Goal: Task Accomplishment & Management: Manage account settings

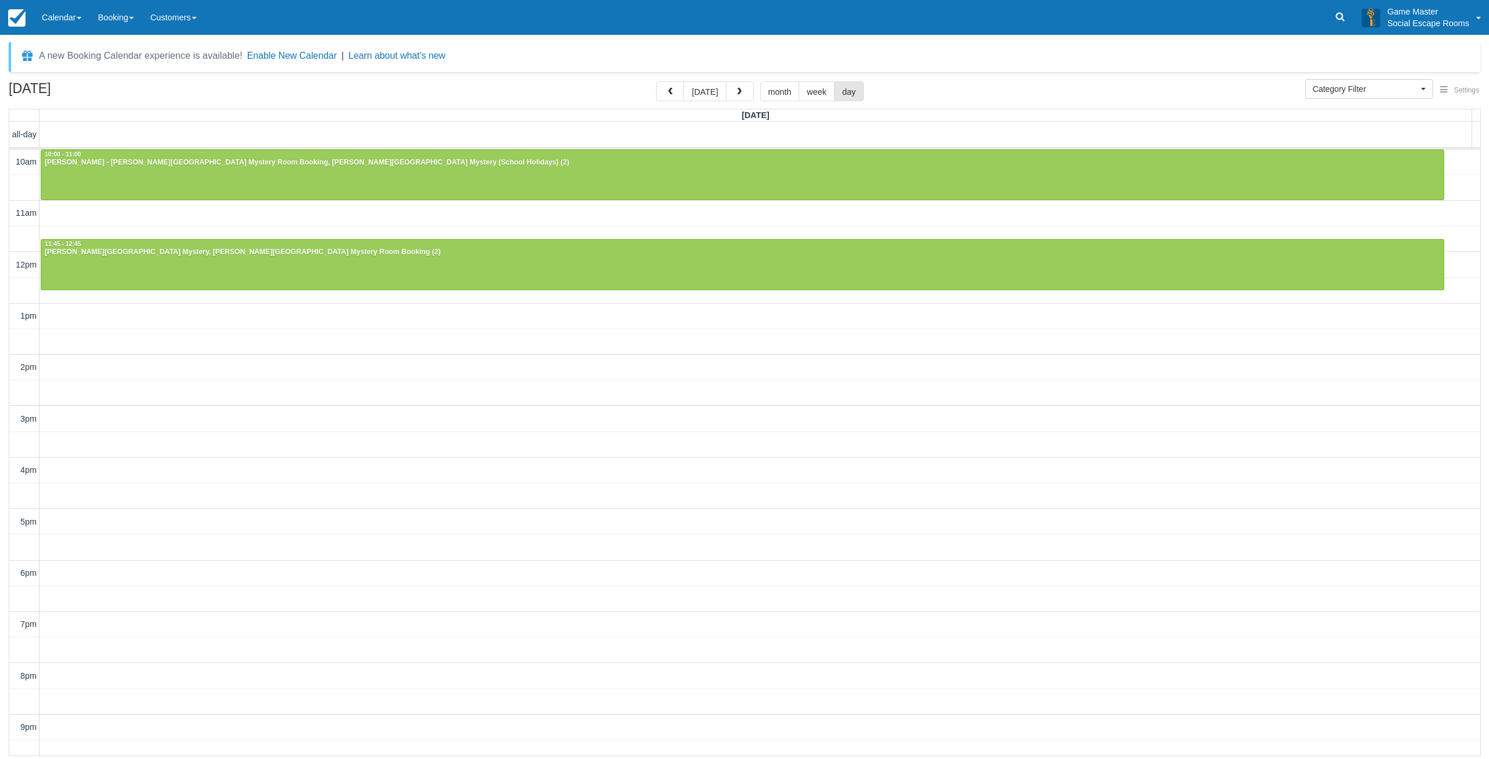
select select
click at [1334, 23] on link at bounding box center [1340, 17] width 27 height 35
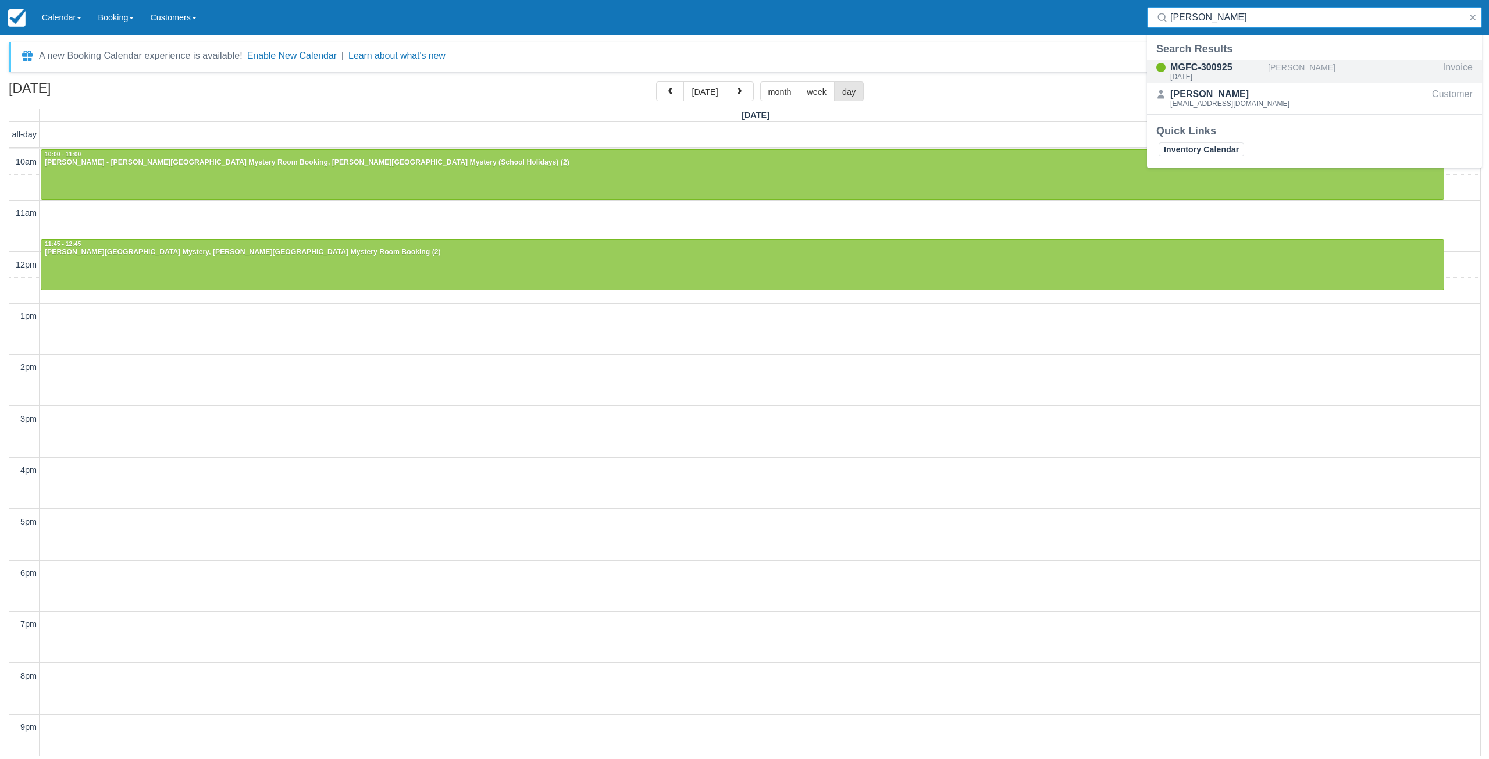
type input "drewer"
click at [1300, 70] on div "[PERSON_NAME]" at bounding box center [1353, 71] width 170 height 22
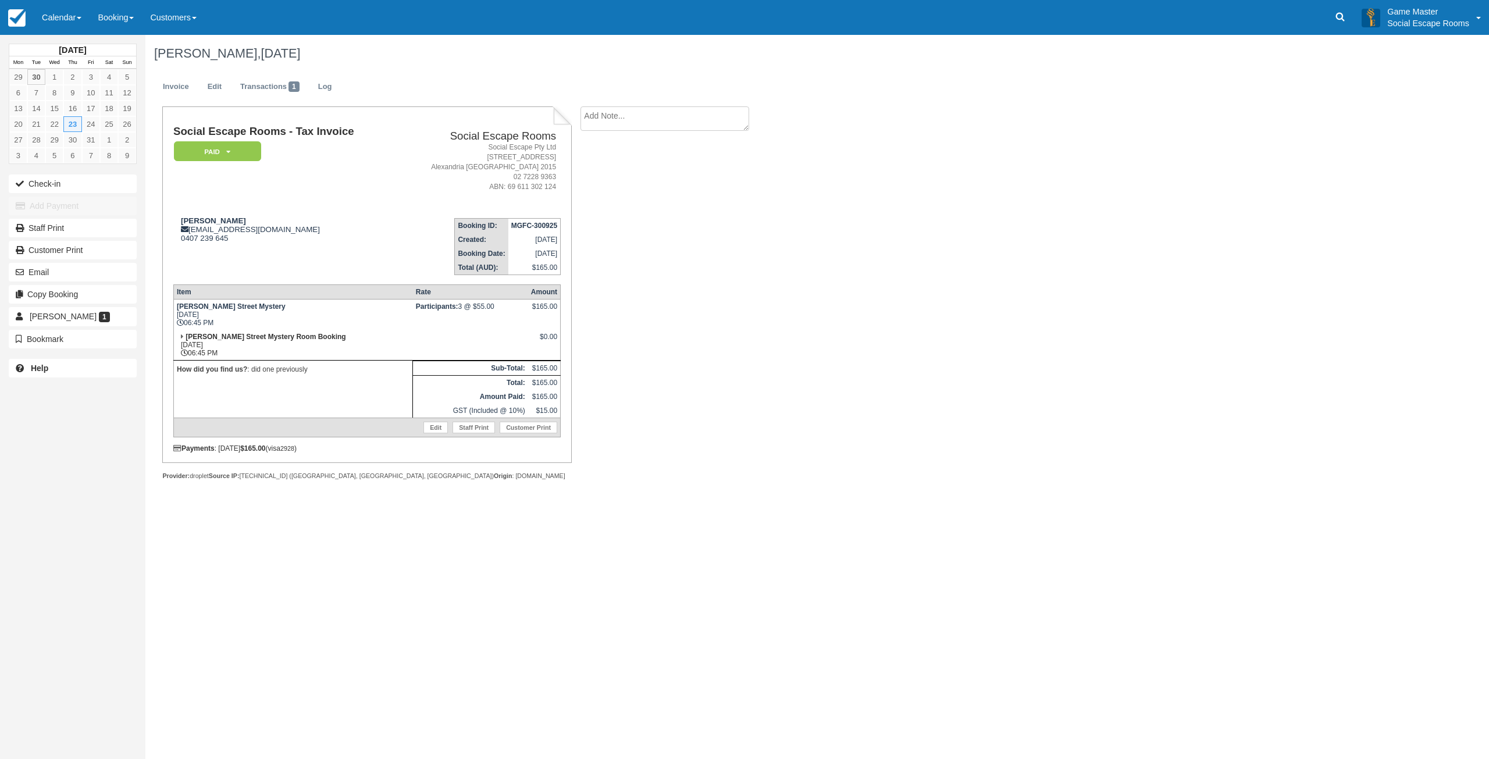
click at [628, 127] on textarea at bounding box center [664, 118] width 169 height 24
paste textarea "Hello I just made a booking for 23/10 for 3 people at 6.45pm and I have entered…"
type textarea "Hello I just made a booking for 23/10 for 3 people at 6.45pm and I have entered…"
click at [611, 181] on button "Create" at bounding box center [606, 185] width 52 height 20
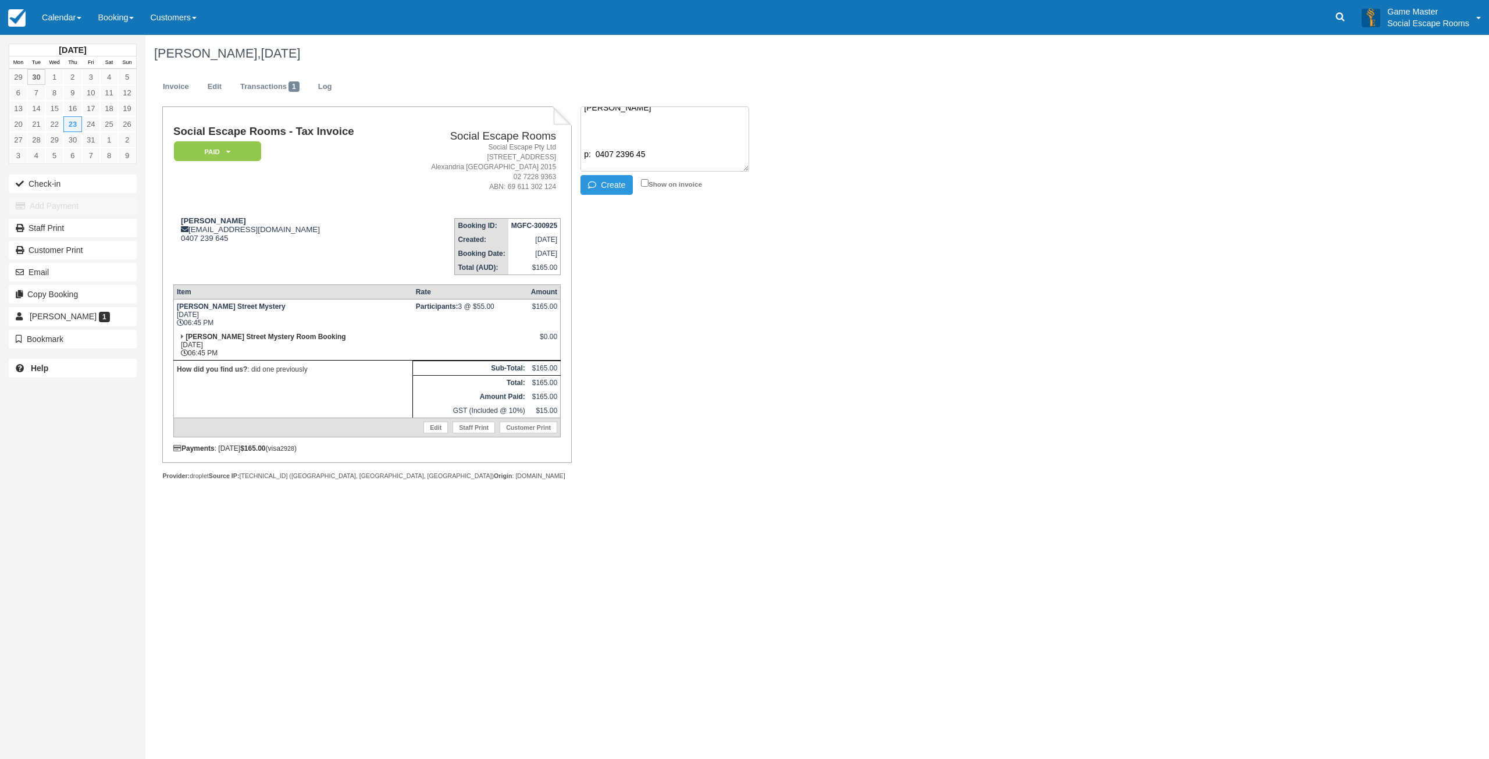
scroll to position [0, 0]
click at [283, 213] on td "Katrina Drewer karte@telstr.com 0407 239 645" at bounding box center [284, 242] width 222 height 66
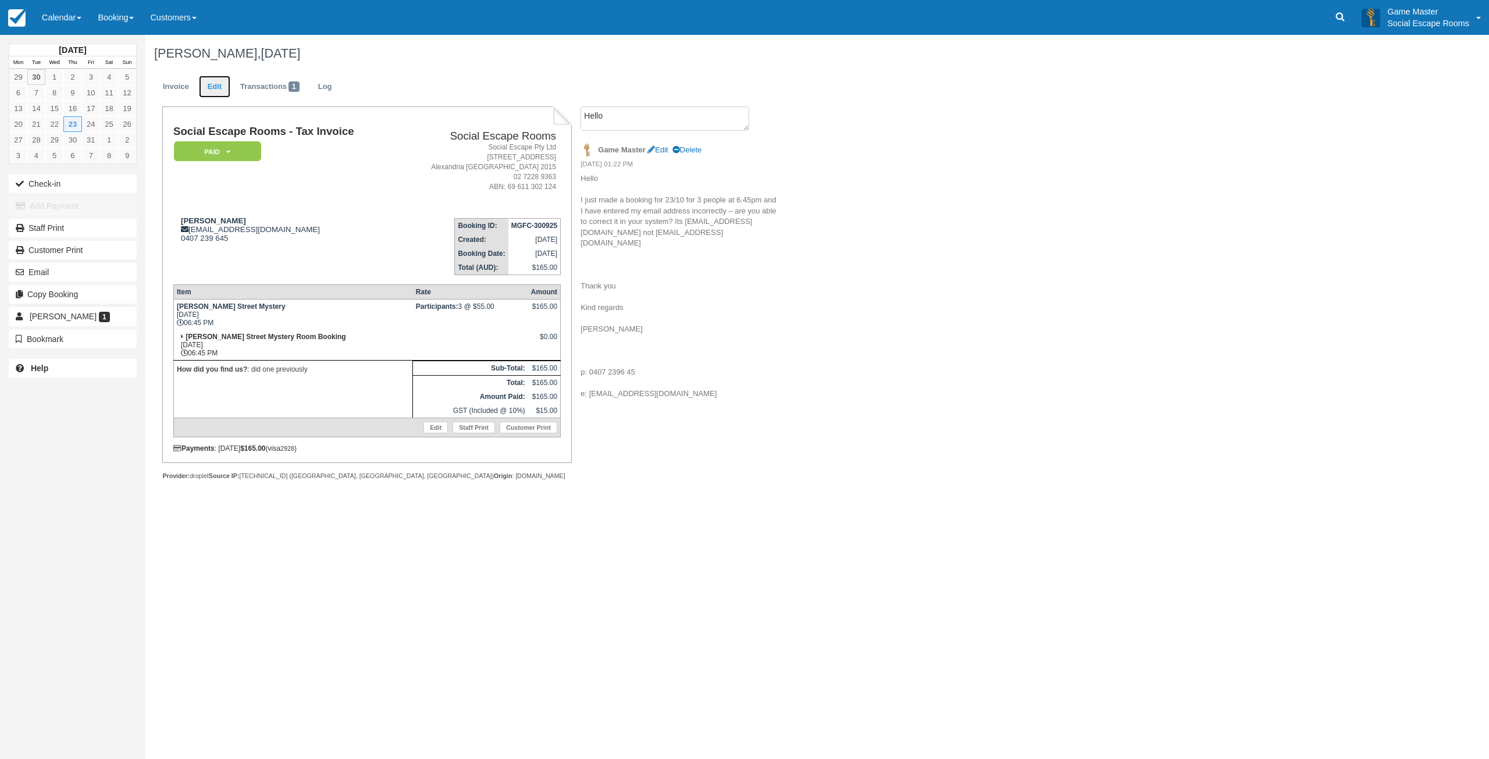
click at [218, 88] on link "Edit" at bounding box center [214, 87] width 31 height 23
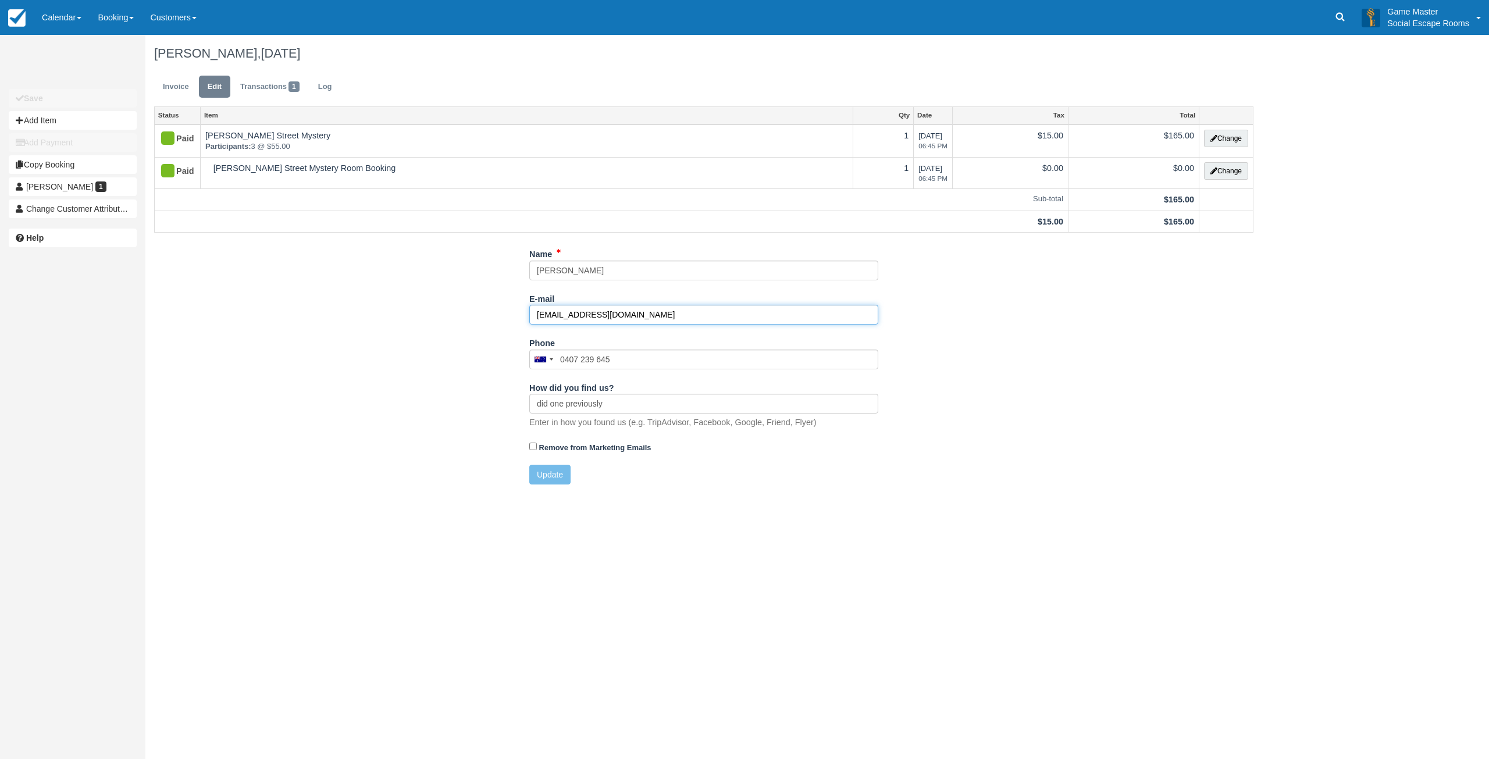
click at [581, 316] on input "[EMAIL_ADDRESS][DOMAIN_NAME]" at bounding box center [703, 315] width 349 height 20
type input "[EMAIL_ADDRESS][DOMAIN_NAME]"
drag, startPoint x: 650, startPoint y: 311, endPoint x: 633, endPoint y: 313, distance: 17.6
click at [650, 311] on input "karte@telstra.com" at bounding box center [703, 315] width 349 height 20
drag, startPoint x: 650, startPoint y: 313, endPoint x: 465, endPoint y: 322, distance: 185.7
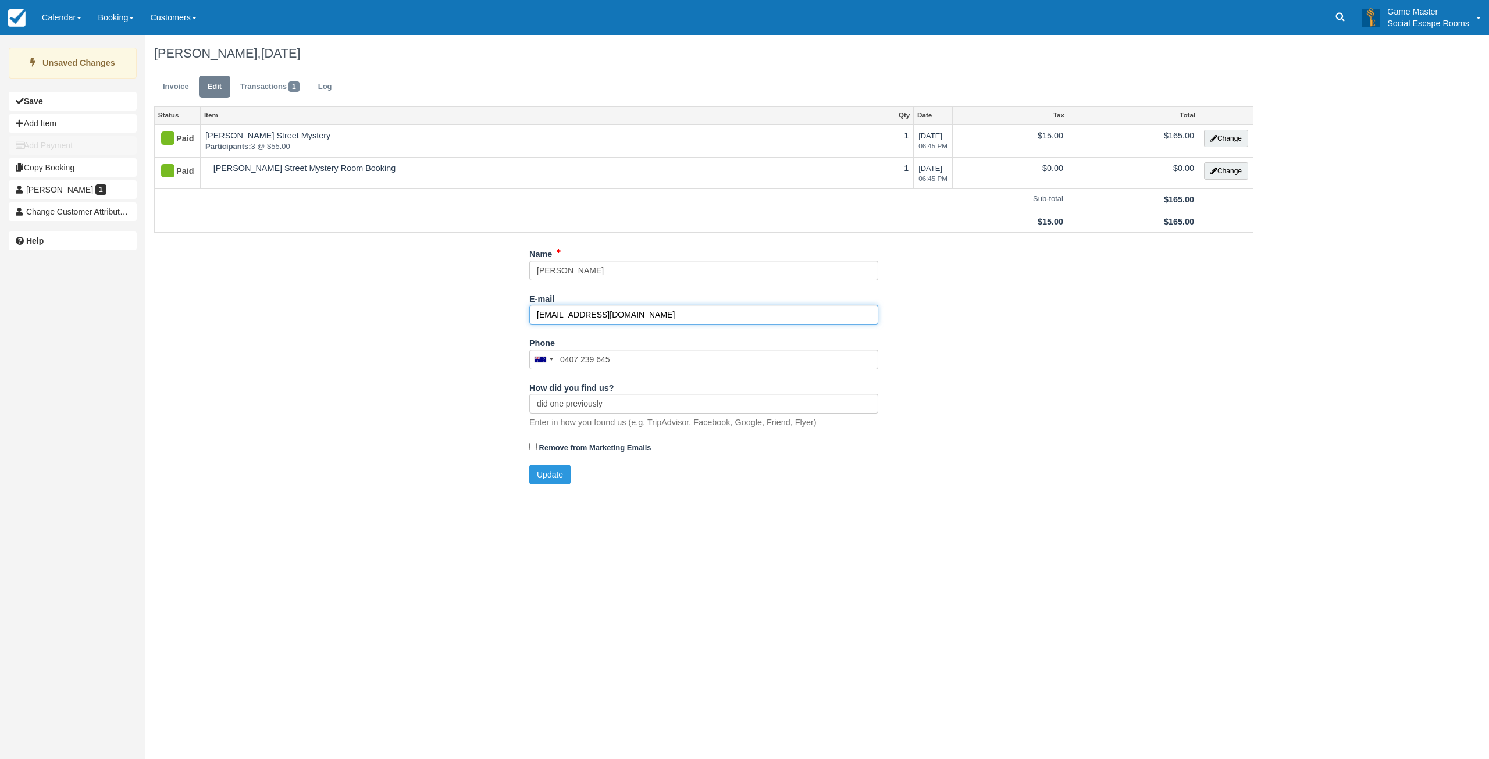
click at [463, 319] on div "Name Katrina Drewer E-mail karte@telstra.com Did you mean ? Phone United States…" at bounding box center [703, 368] width 1117 height 249
click at [556, 472] on button "Update" at bounding box center [549, 475] width 41 height 20
type input "+61407239645"
click at [180, 94] on link "Invoice" at bounding box center [176, 87] width 44 height 23
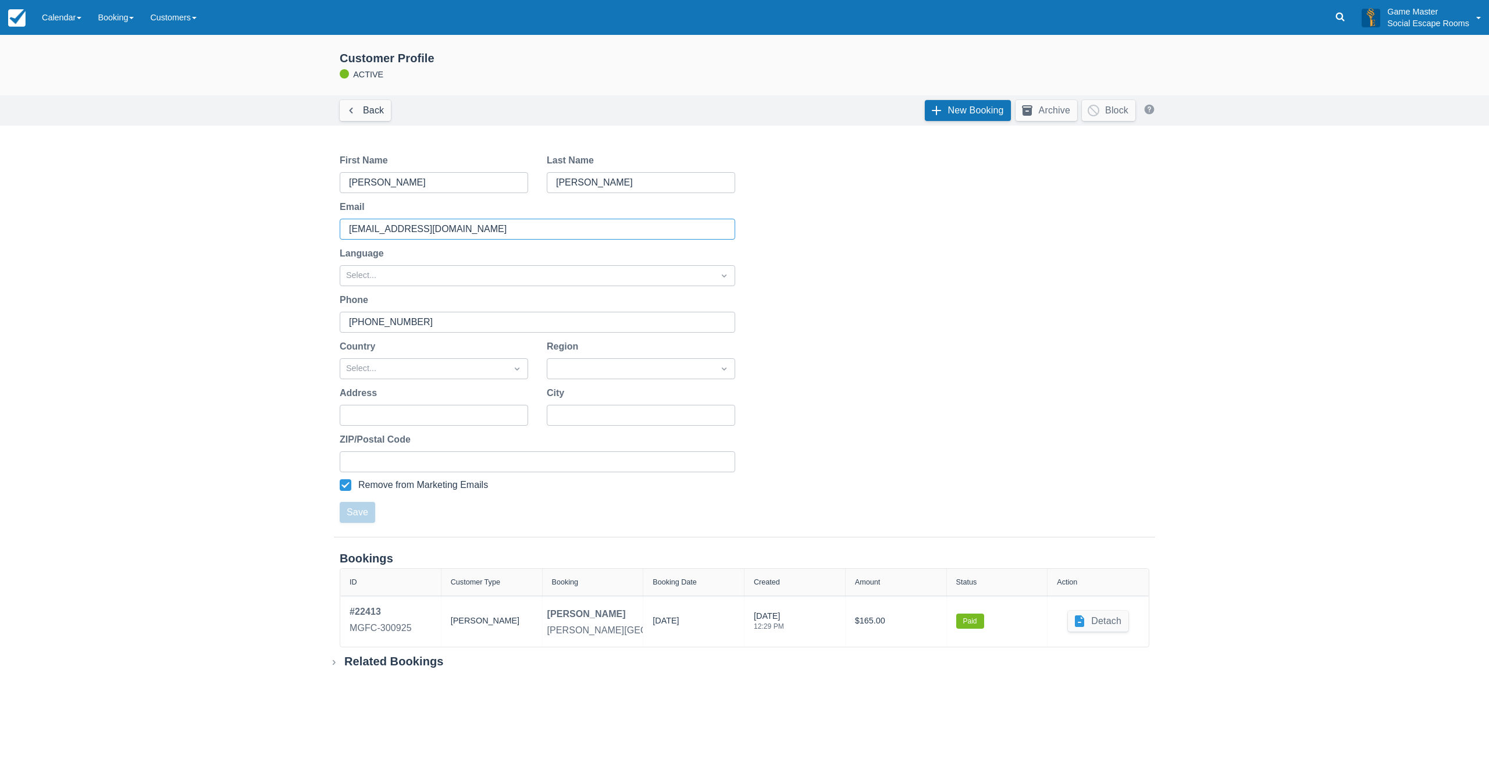
drag, startPoint x: 449, startPoint y: 230, endPoint x: 357, endPoint y: 259, distance: 96.4
click at [335, 229] on div "Email [EMAIL_ADDRESS][DOMAIN_NAME]" at bounding box center [537, 220] width 414 height 40
paste input "a"
type input "[EMAIL_ADDRESS][DOMAIN_NAME]"
click at [359, 517] on button "Save" at bounding box center [357, 512] width 35 height 21
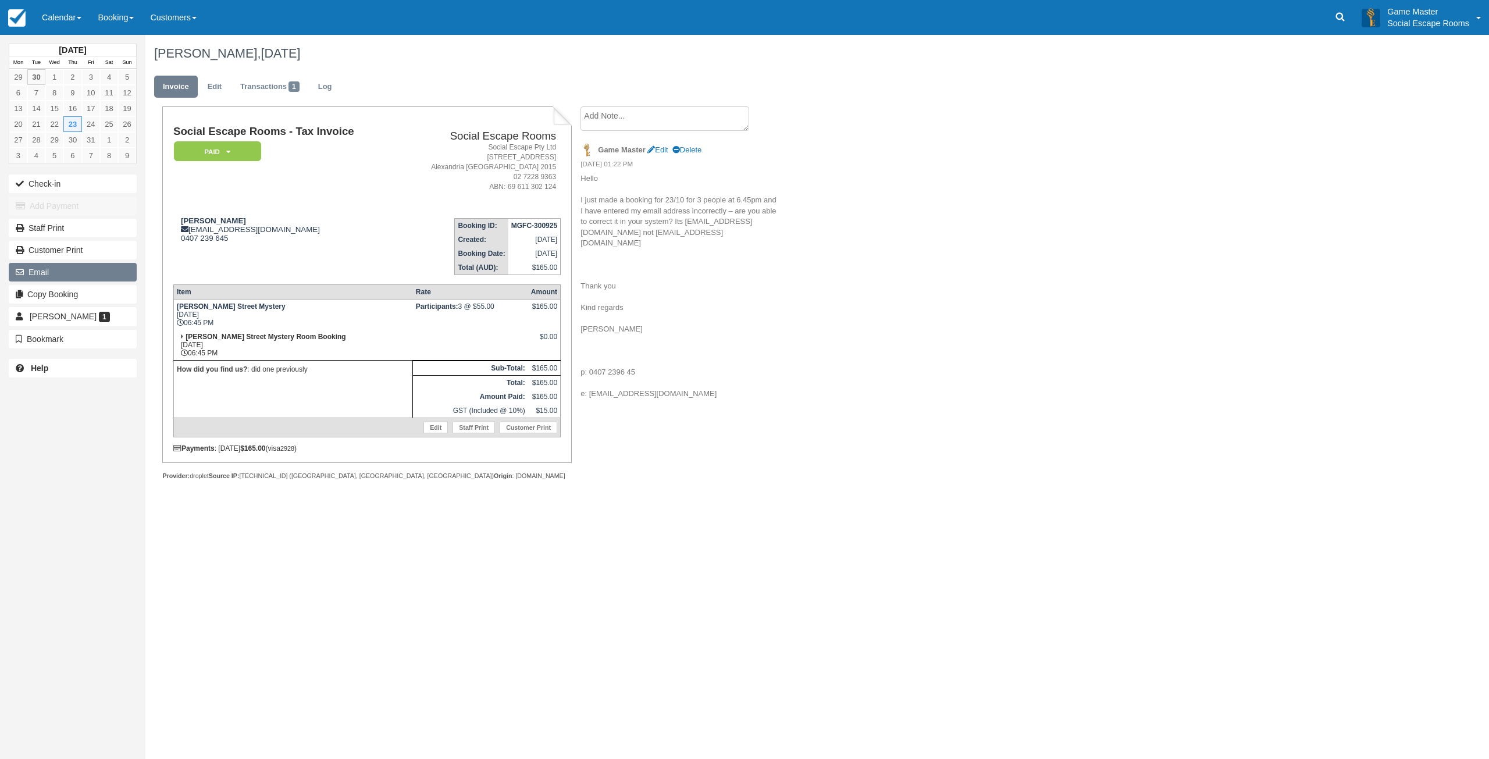
click at [88, 273] on button "Email" at bounding box center [73, 272] width 128 height 19
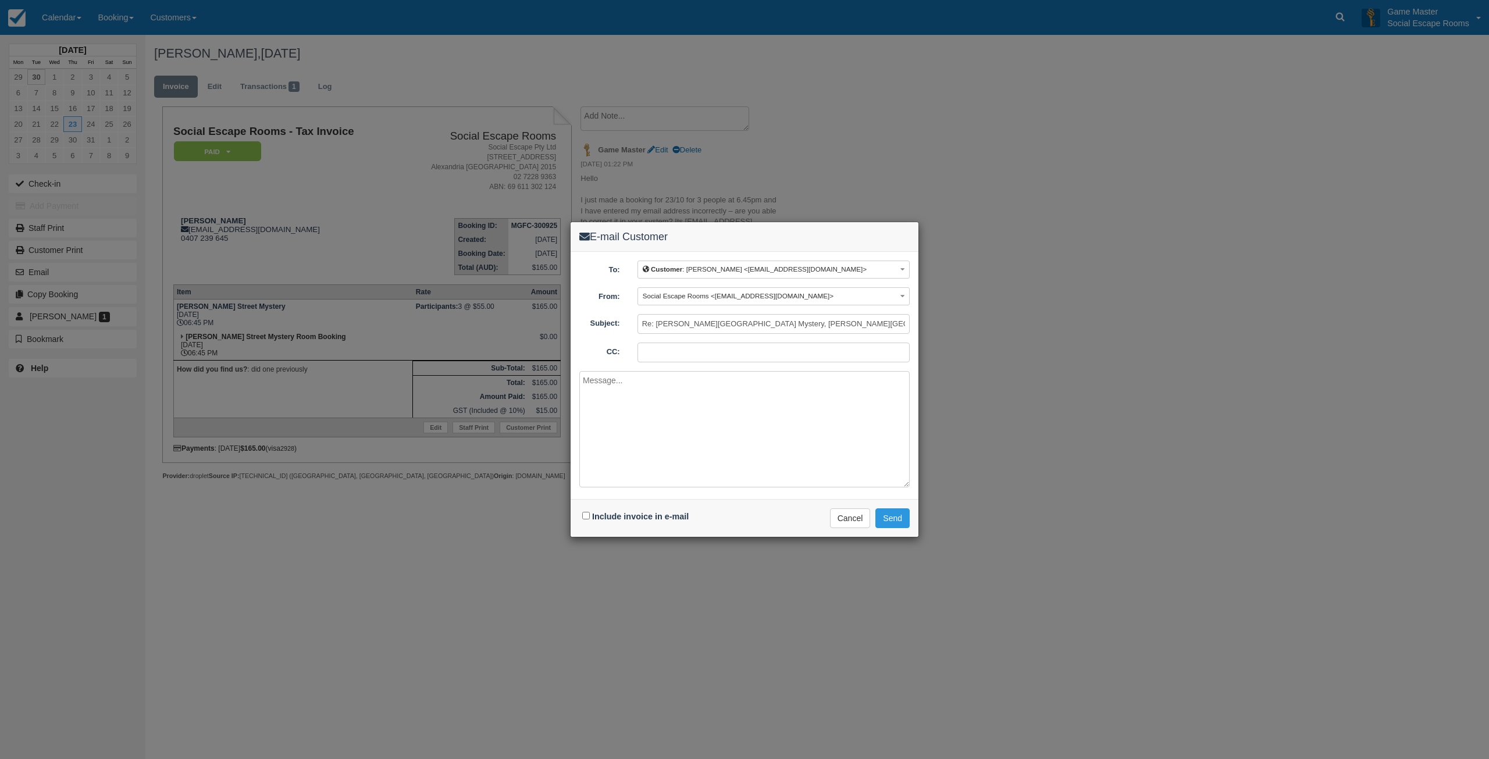
drag, startPoint x: 661, startPoint y: 515, endPoint x: 686, endPoint y: 441, distance: 78.5
click at [661, 511] on div "Include invoice in e-mail" at bounding box center [636, 516] width 115 height 17
click at [686, 440] on textarea at bounding box center [744, 429] width 330 height 116
drag, startPoint x: 587, startPoint y: 512, endPoint x: 635, endPoint y: 466, distance: 65.8
click at [590, 508] on div "Include invoice in e-mail" at bounding box center [636, 516] width 115 height 17
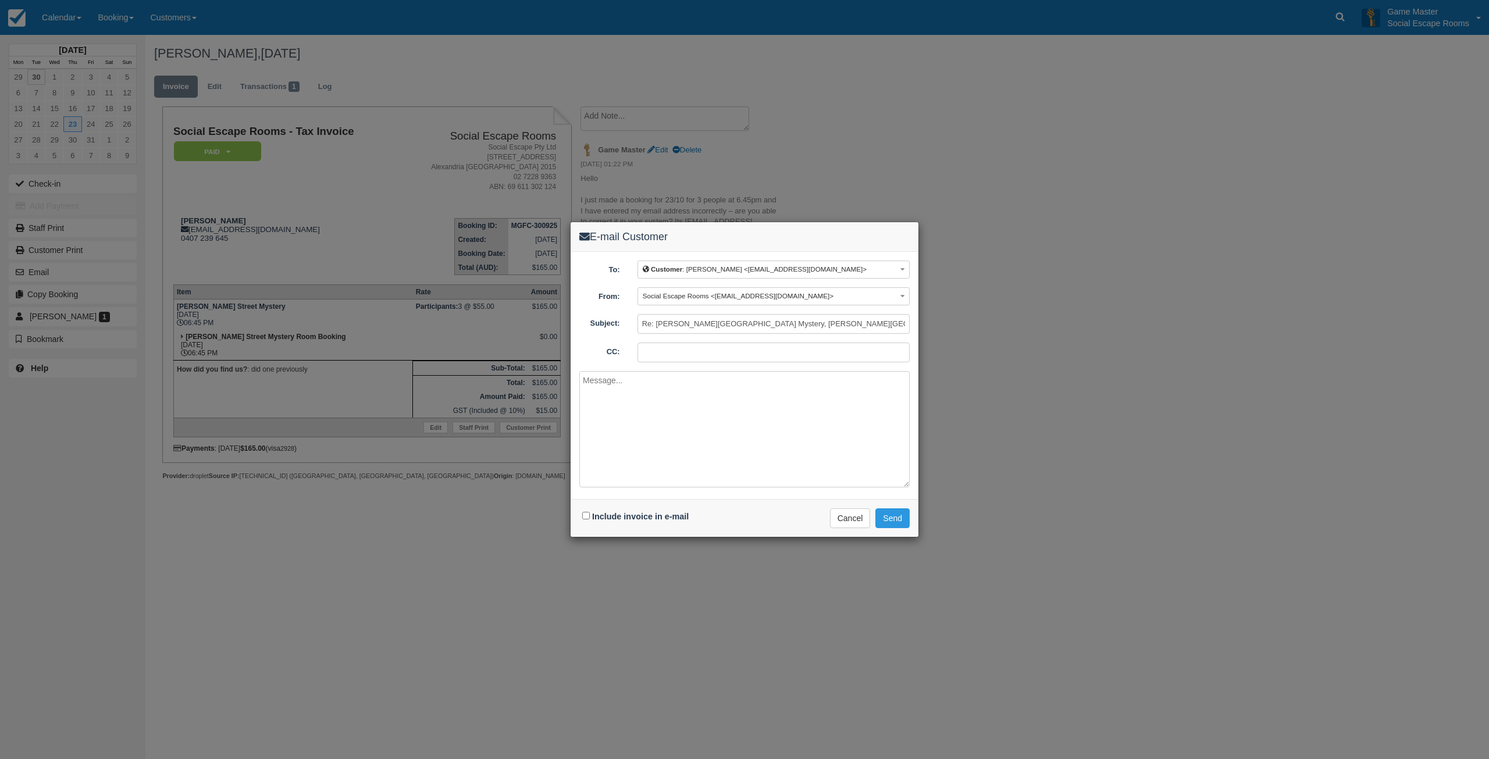
click at [635, 466] on textarea at bounding box center [744, 429] width 330 height 116
click at [588, 516] on input "Include invoice in e-mail" at bounding box center [586, 516] width 8 height 8
checkbox input "true"
click at [636, 453] on textarea at bounding box center [744, 429] width 330 height 116
type textarea "Hi Katrina, I have updated the email address. Reservation is attached below for…"
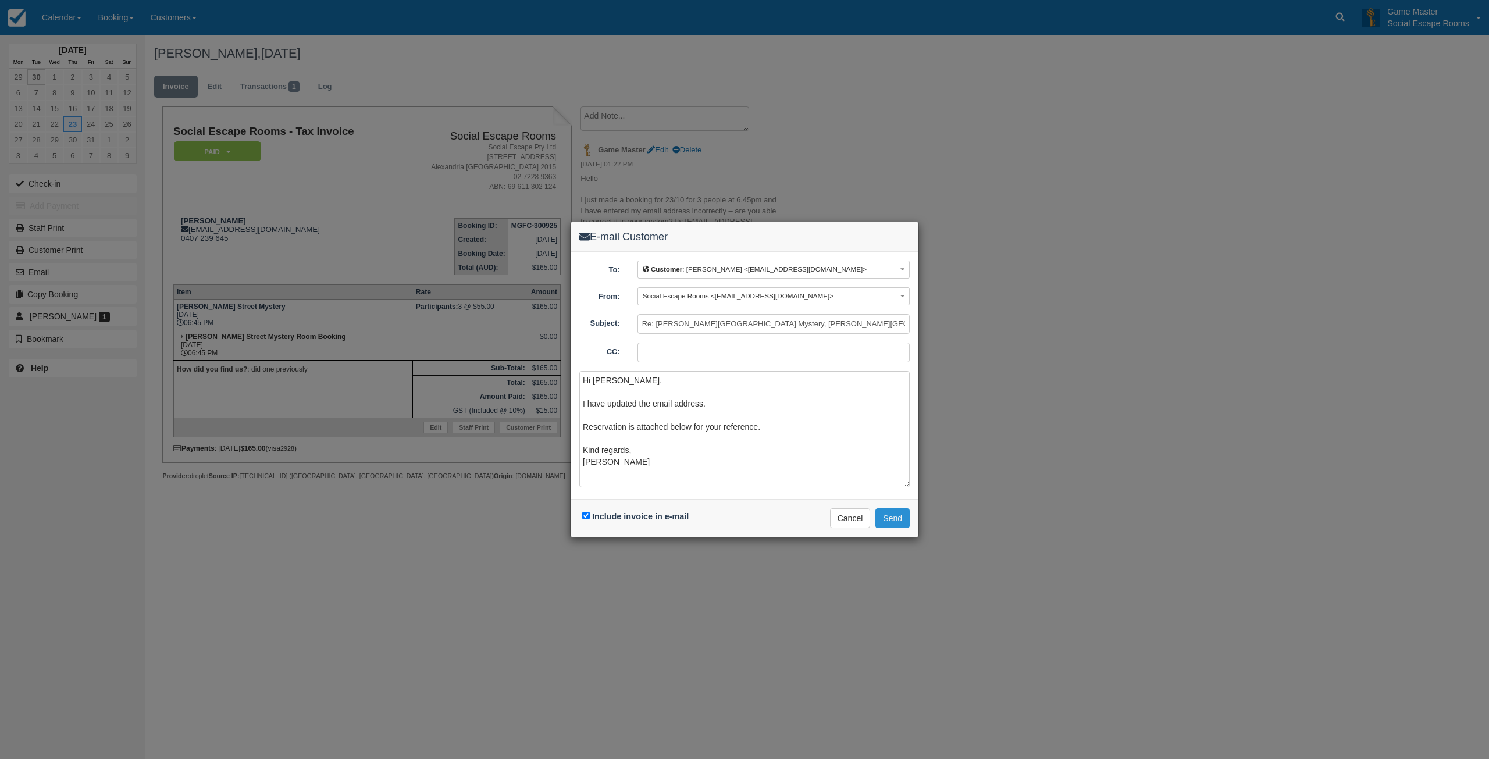
click at [886, 521] on button "Send" at bounding box center [892, 518] width 34 height 20
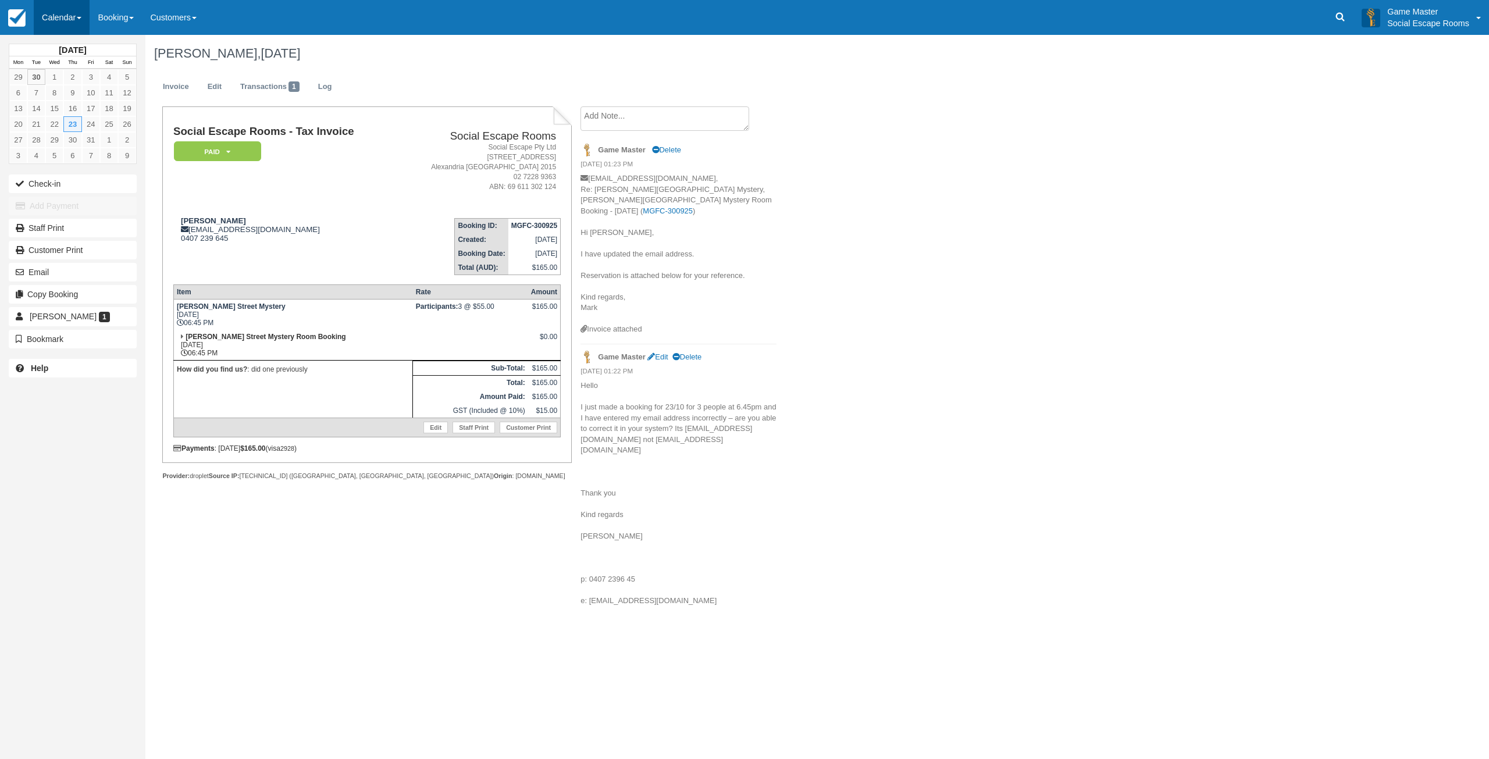
click at [73, 14] on link "Calendar" at bounding box center [62, 17] width 56 height 35
click at [53, 163] on link "Day" at bounding box center [80, 159] width 92 height 24
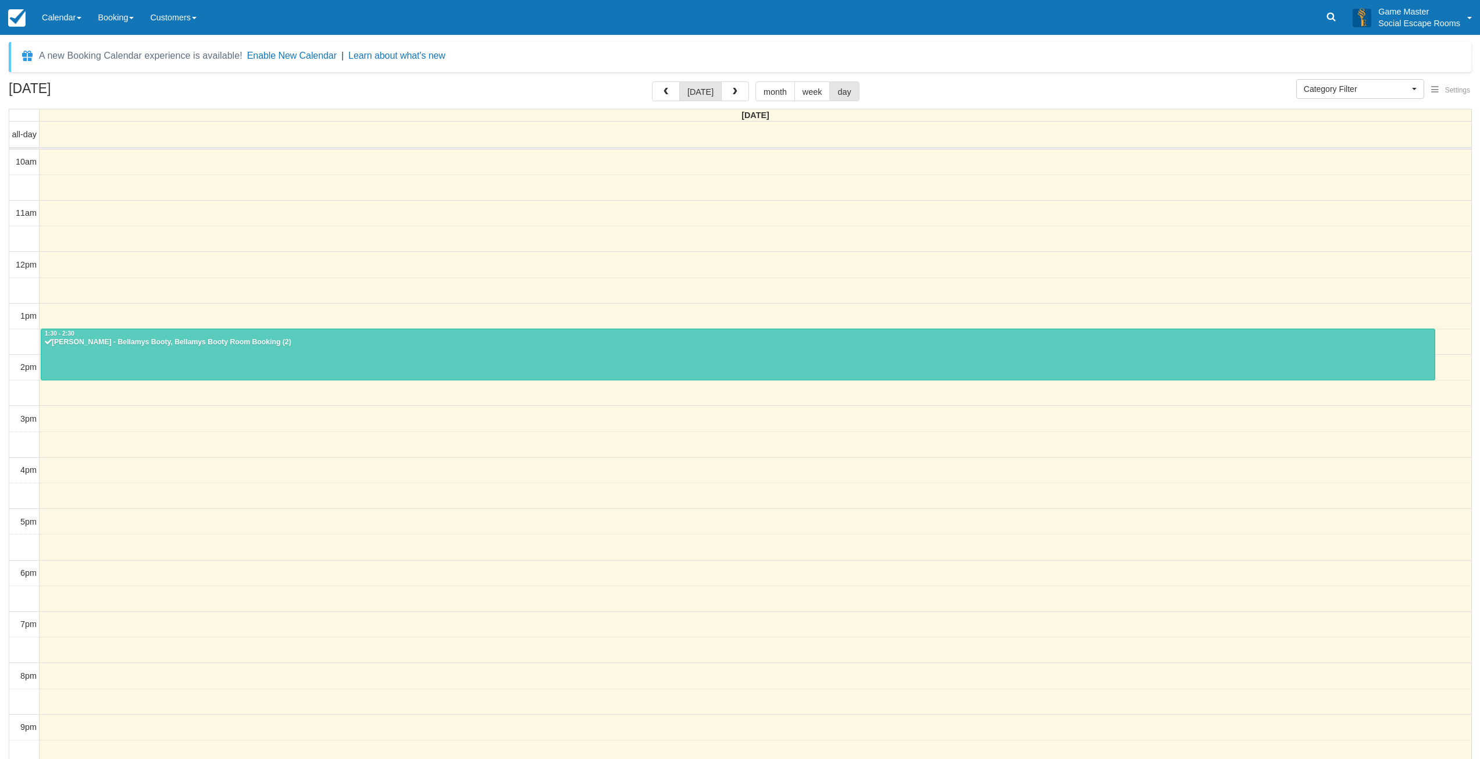
select select
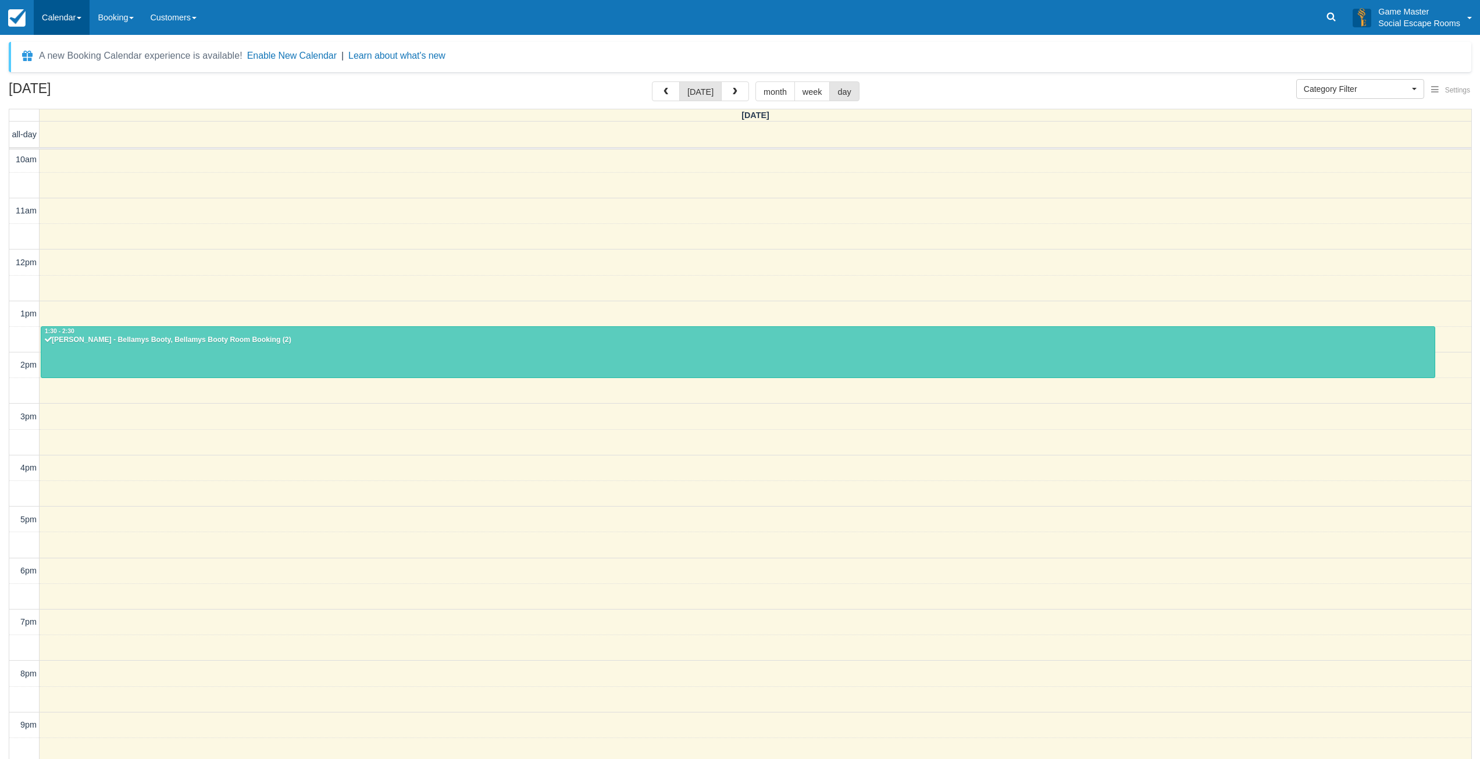
click at [86, 13] on link "Calendar" at bounding box center [62, 17] width 56 height 35
click at [77, 154] on link "Day" at bounding box center [80, 159] width 92 height 24
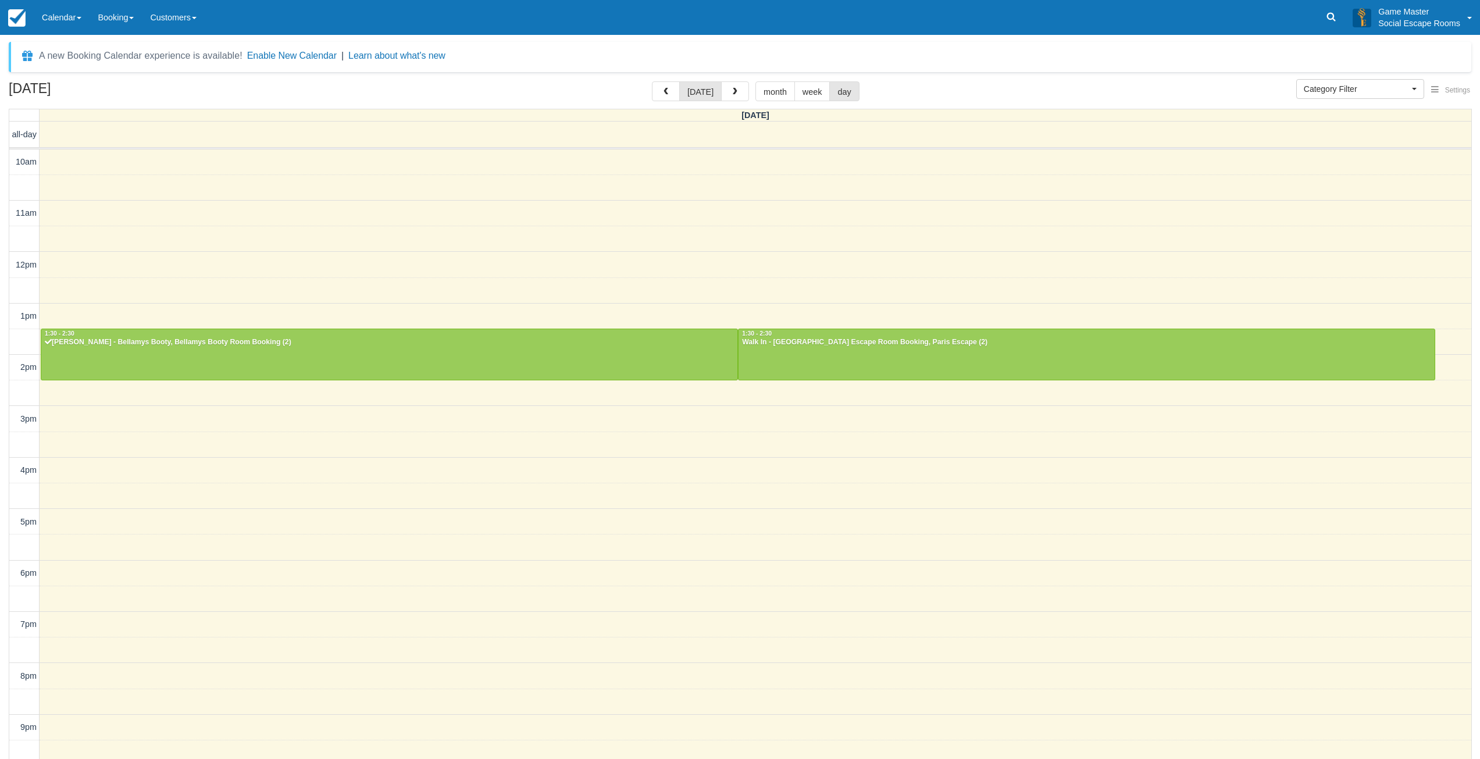
select select
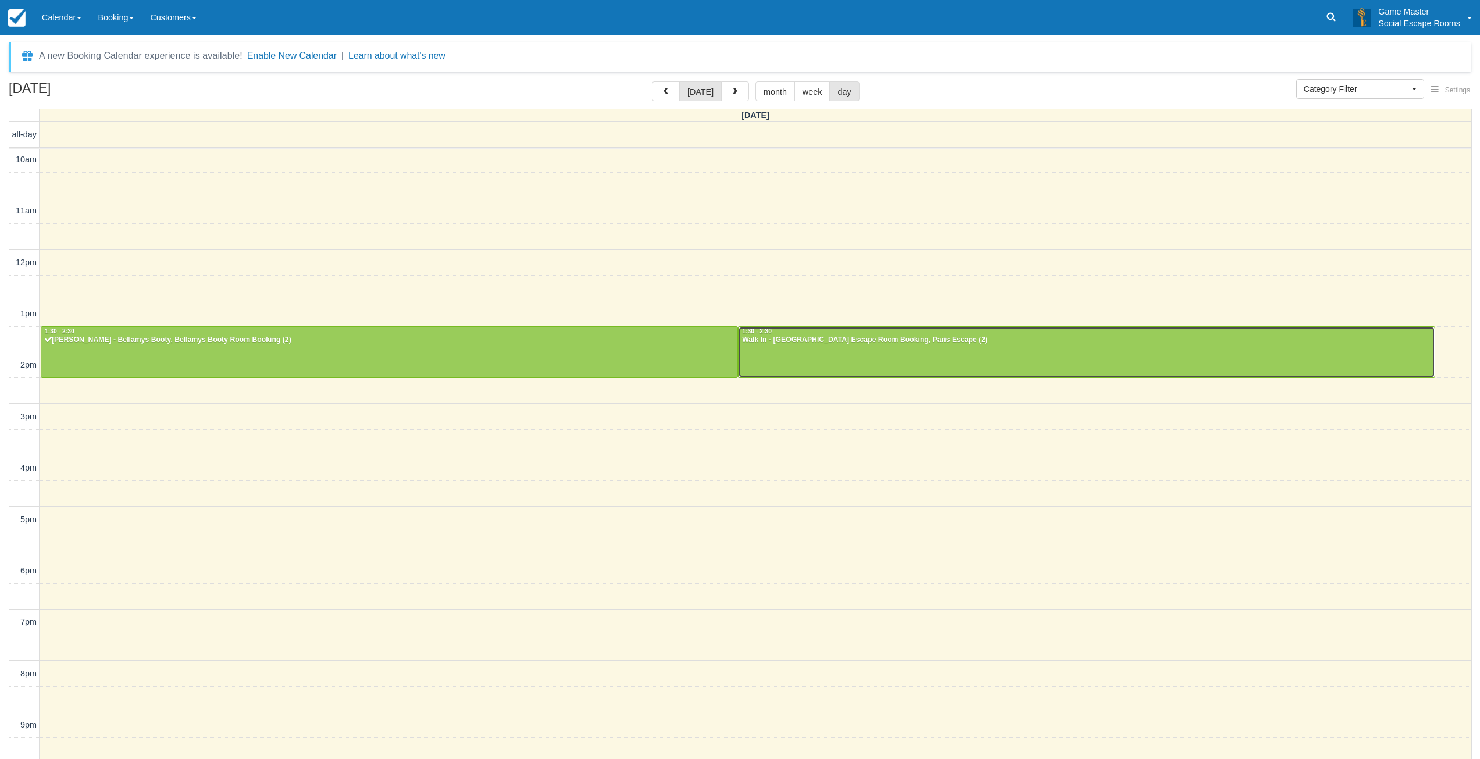
click at [803, 345] on div at bounding box center [1087, 352] width 696 height 50
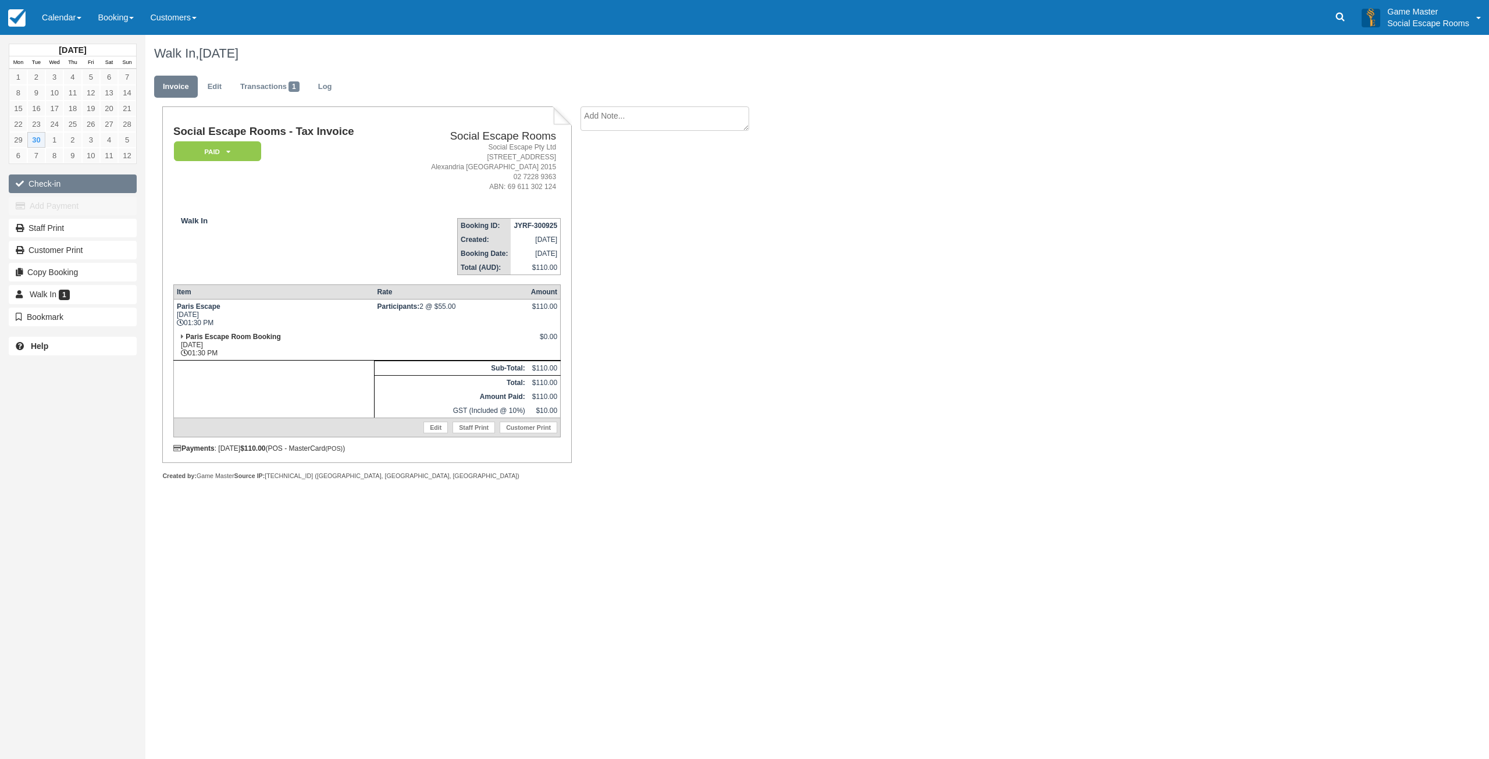
click at [68, 185] on button "Check-in" at bounding box center [73, 183] width 128 height 19
